Goal: Task Accomplishment & Management: Use online tool/utility

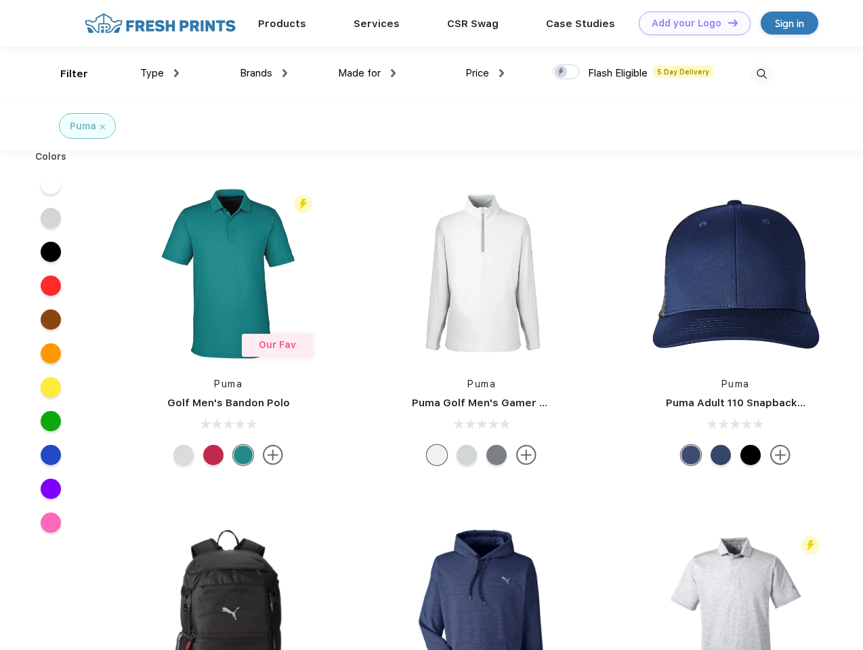
click at [690, 23] on link "Add your Logo Design Tool" at bounding box center [695, 24] width 112 height 24
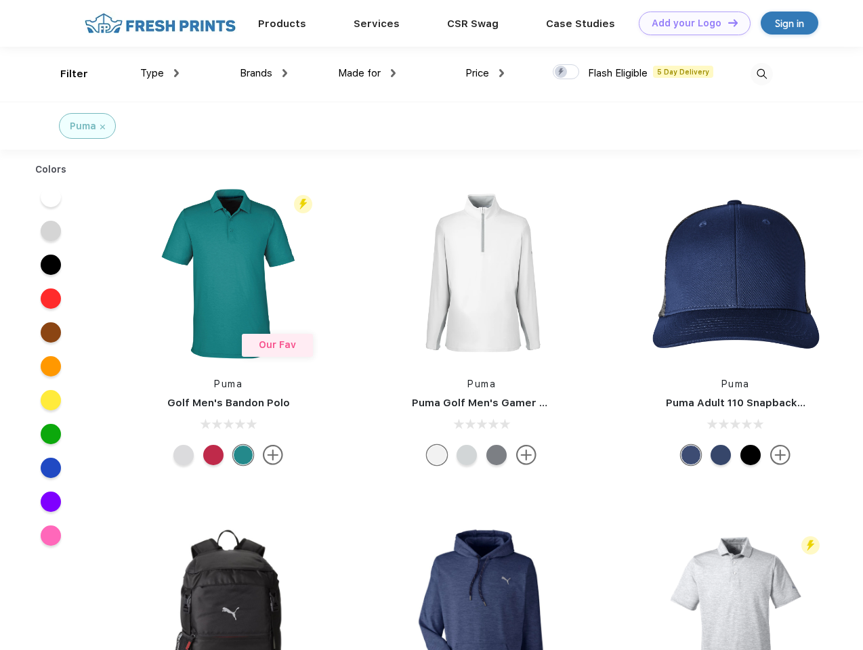
click at [0, 0] on div "Design Tool" at bounding box center [0, 0] width 0 height 0
click at [727, 22] on link "Add your Logo Design Tool" at bounding box center [695, 24] width 112 height 24
click at [65, 74] on div "Filter" at bounding box center [74, 74] width 28 height 16
click at [160, 73] on span "Type" at bounding box center [152, 73] width 24 height 12
click at [264, 73] on span "Brands" at bounding box center [256, 73] width 33 height 12
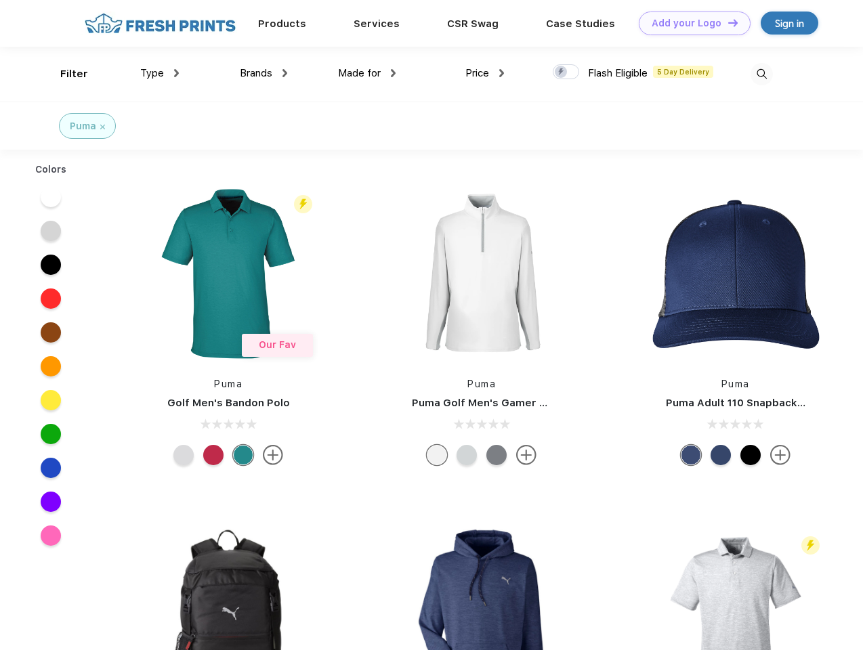
click at [367, 73] on span "Made for" at bounding box center [359, 73] width 43 height 12
click at [485, 73] on span "Price" at bounding box center [477, 73] width 24 height 12
click at [566, 72] on div at bounding box center [566, 71] width 26 height 15
click at [562, 72] on input "checkbox" at bounding box center [557, 68] width 9 height 9
click at [761, 74] on img at bounding box center [762, 74] width 22 height 22
